Goal: Navigation & Orientation: Find specific page/section

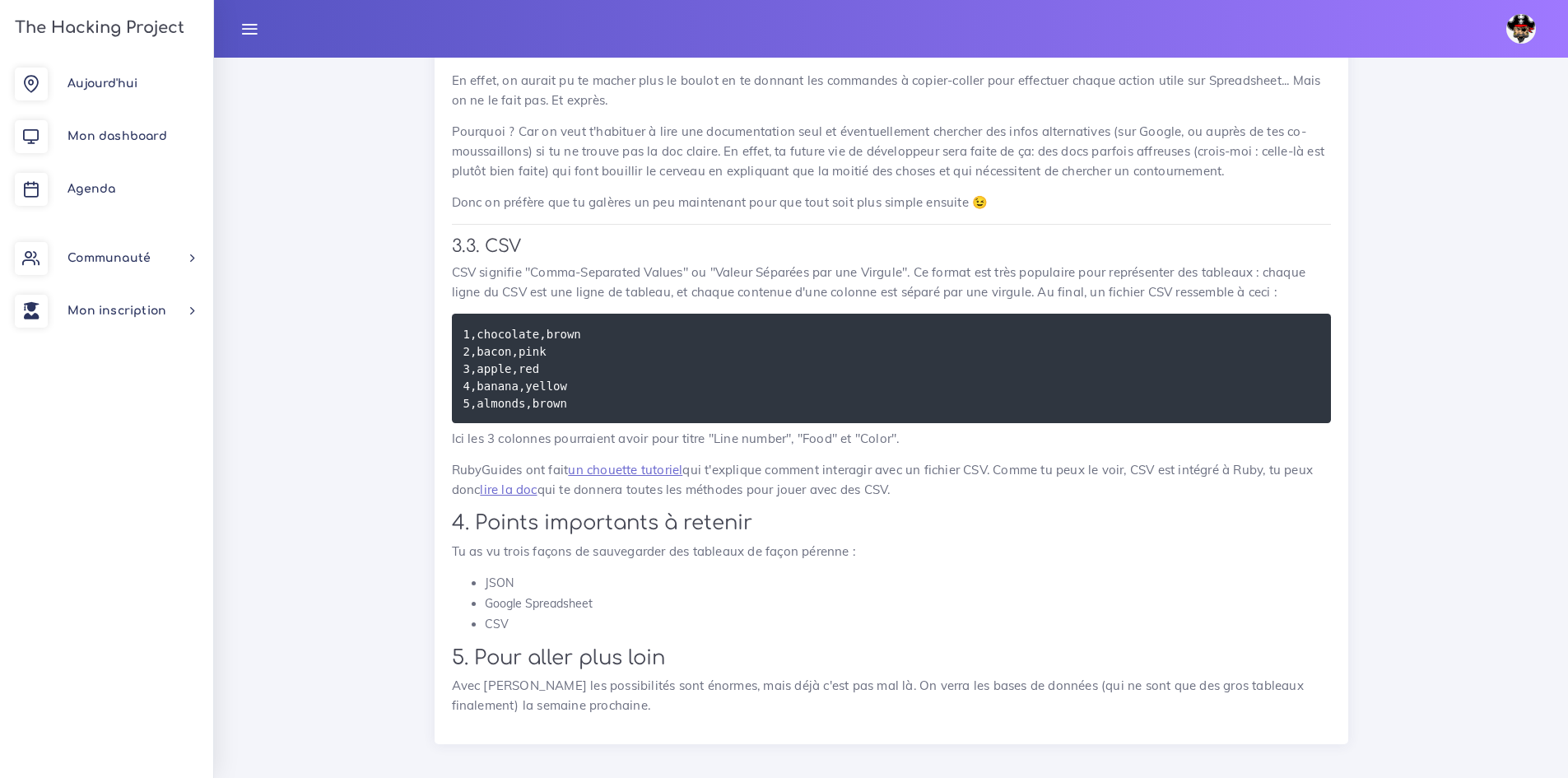
scroll to position [6089, 0]
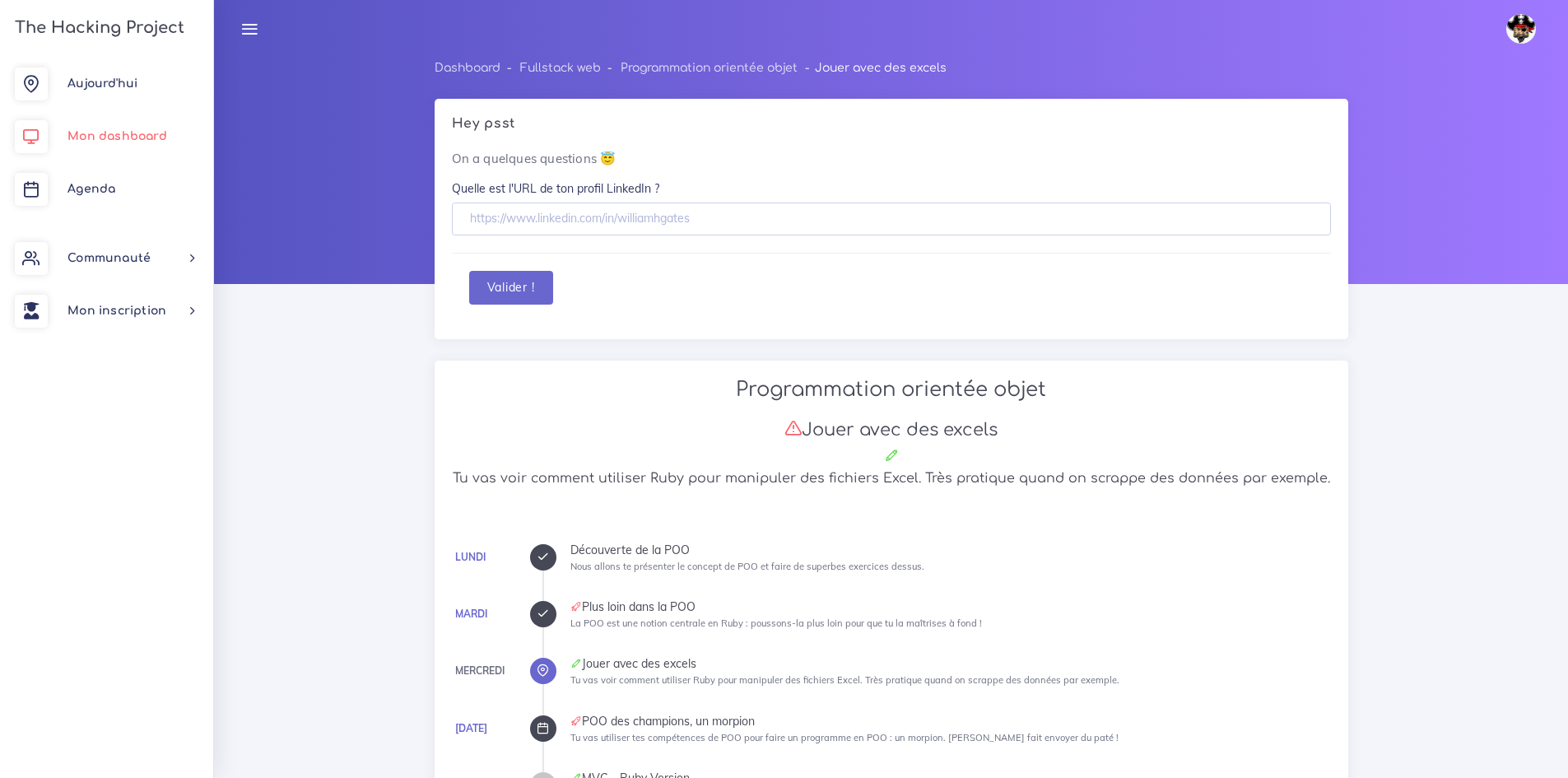
scroll to position [6012, 0]
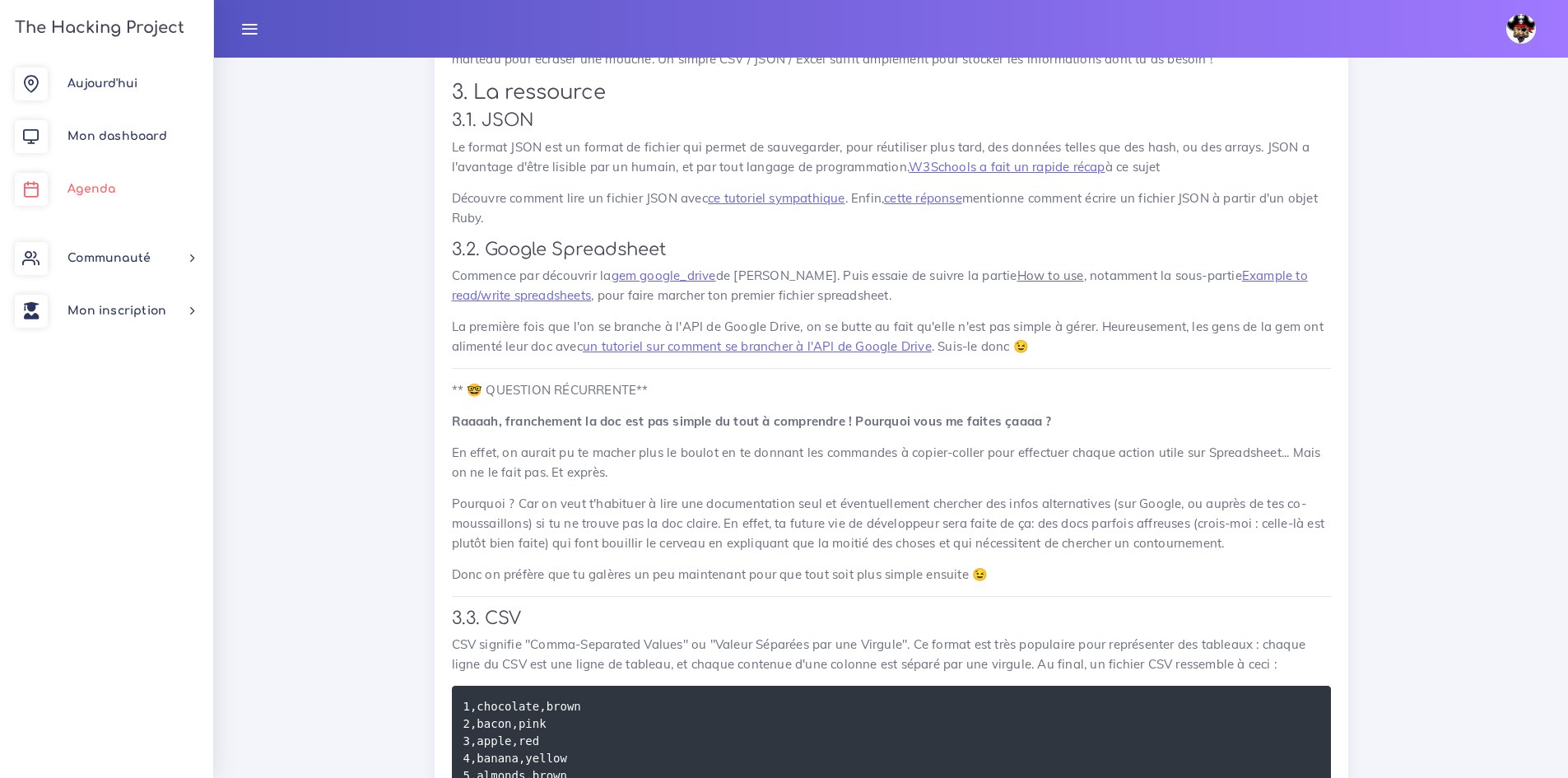
click at [143, 197] on link "Agenda" at bounding box center [107, 190] width 213 height 53
click at [120, 187] on link "Agenda" at bounding box center [107, 190] width 213 height 53
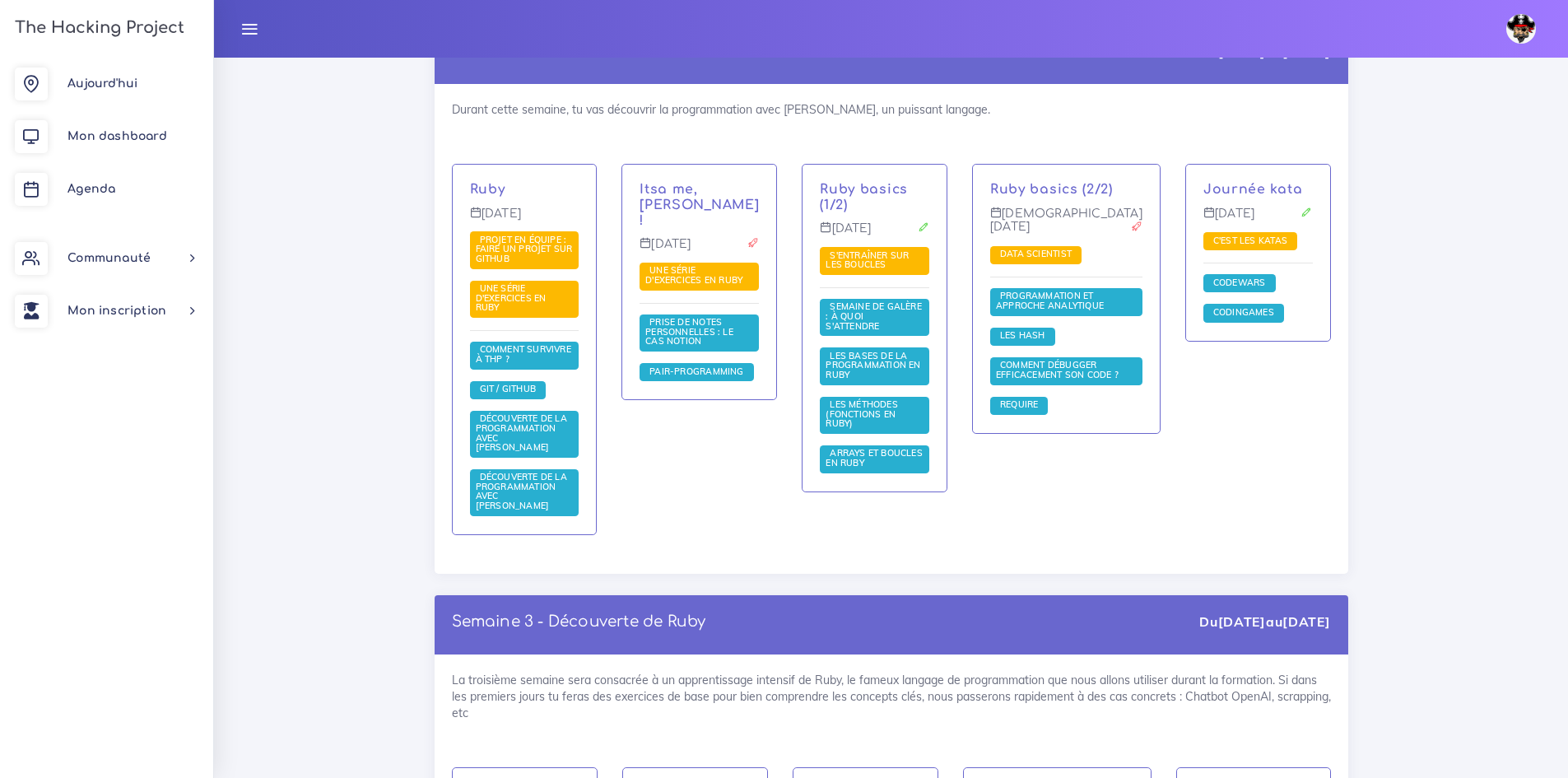
scroll to position [1564, 0]
